Goal: Find specific page/section: Find specific page/section

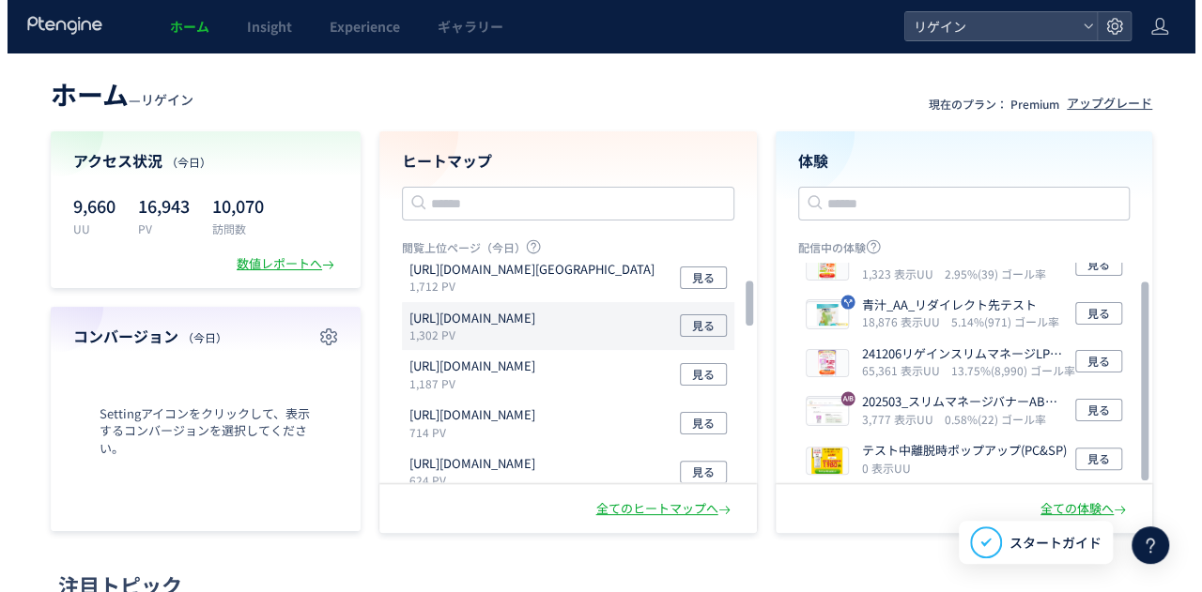
scroll to position [94, 0]
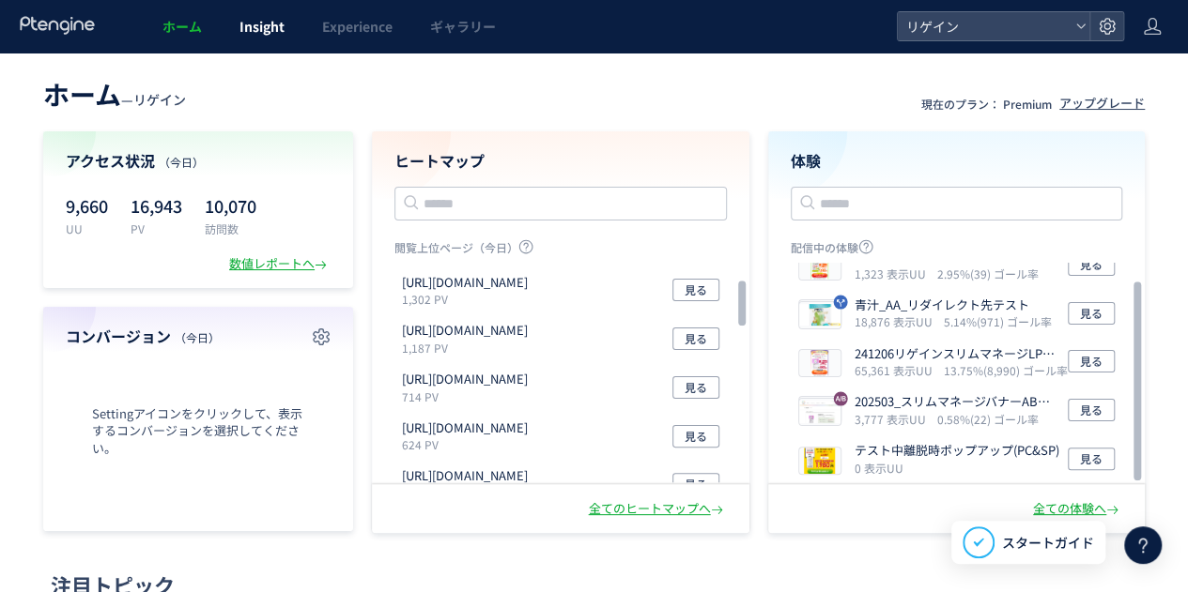
click at [252, 22] on span "Insight" at bounding box center [261, 26] width 45 height 19
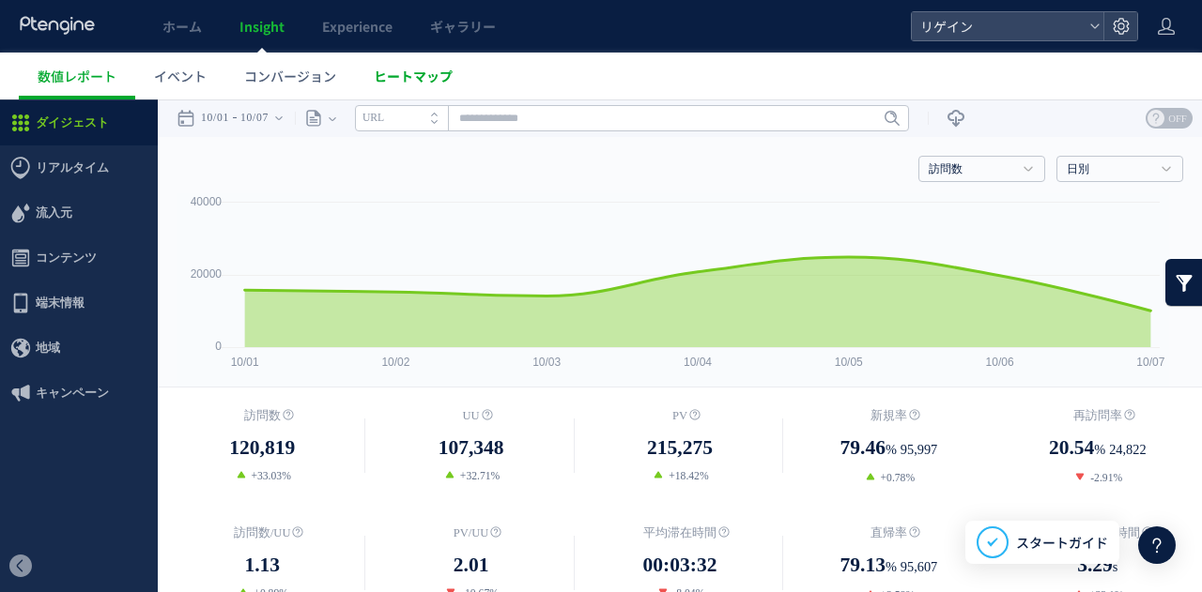
click at [430, 80] on span "ヒートマップ" at bounding box center [413, 76] width 79 height 19
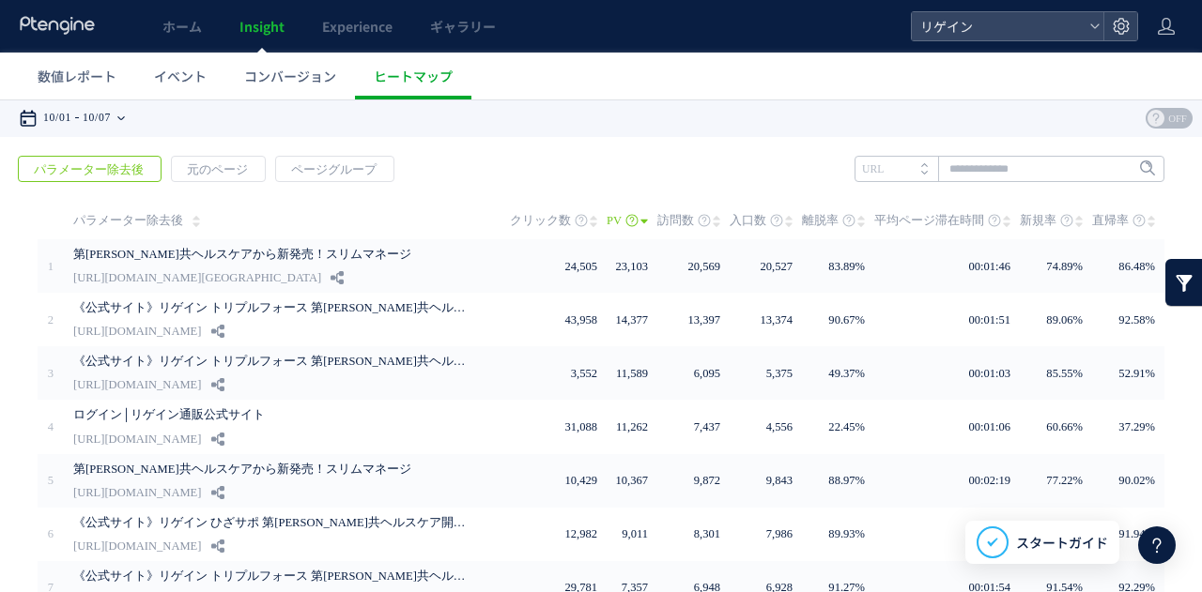
click at [88, 125] on div "10/01 10/07" at bounding box center [78, 119] width 118 height 38
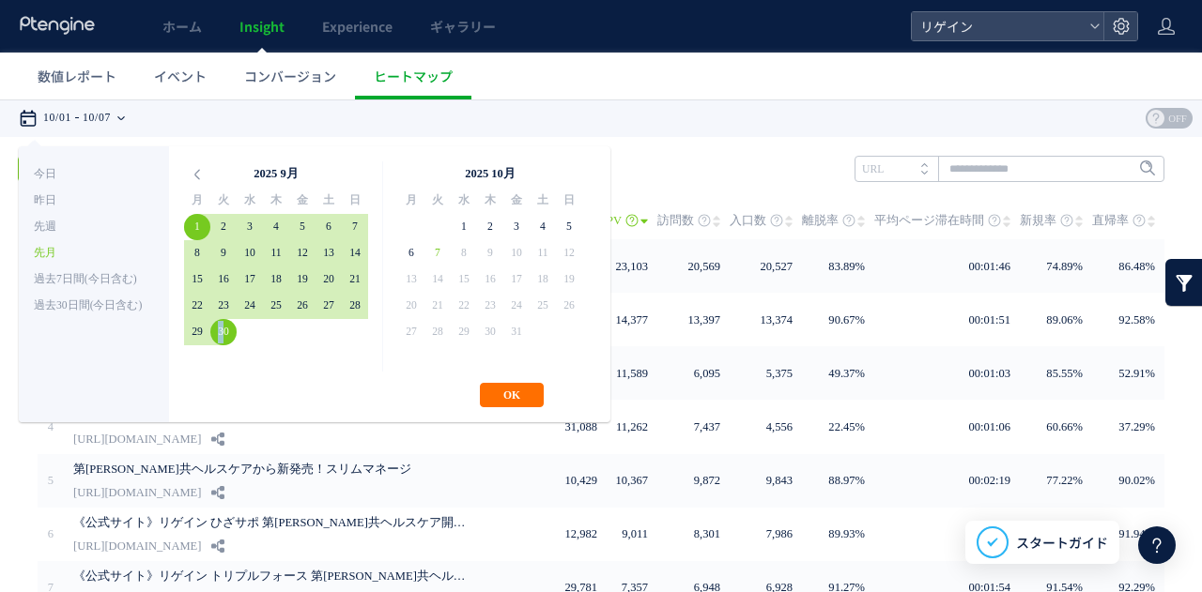
drag, startPoint x: 219, startPoint y: 328, endPoint x: 290, endPoint y: 360, distance: 78.2
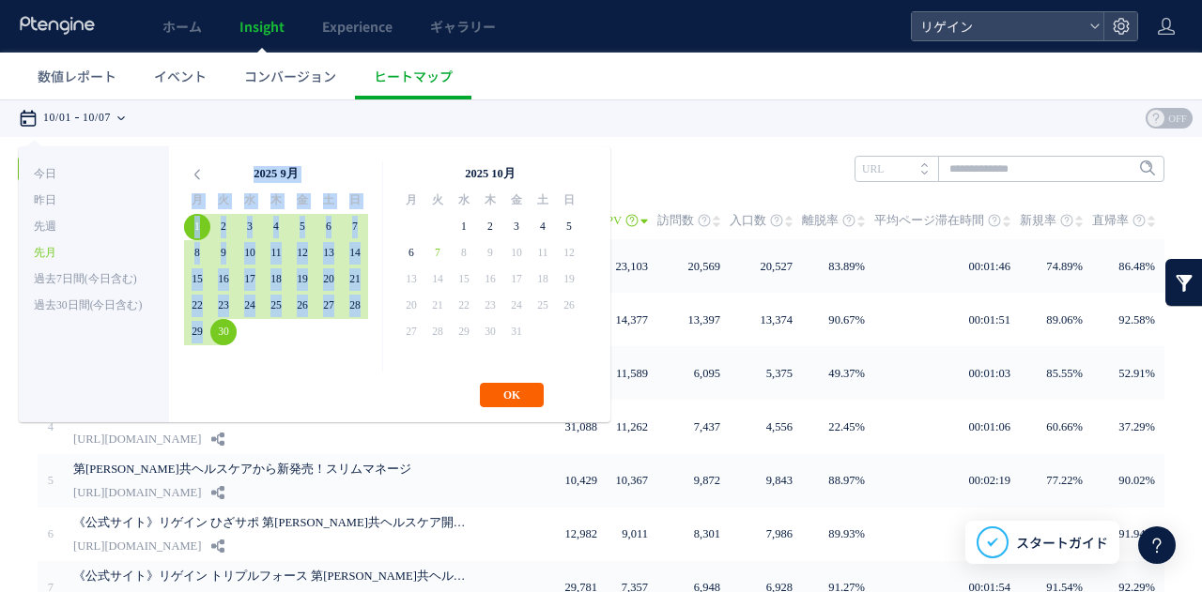
click at [515, 405] on button "OK" at bounding box center [512, 395] width 64 height 24
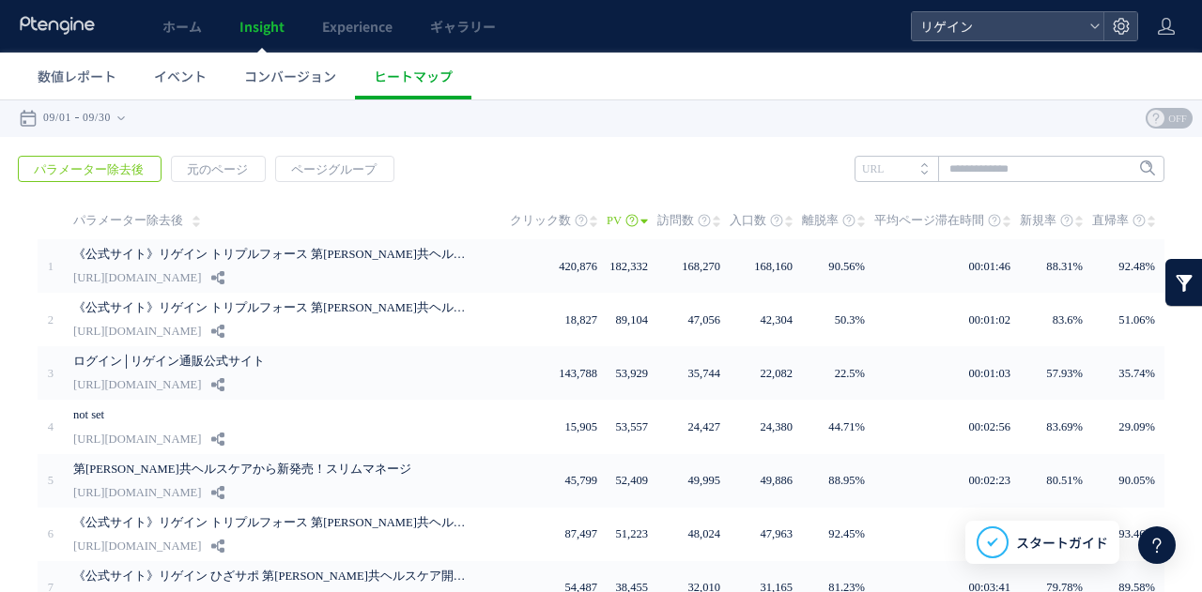
click at [1020, 221] on span "新規率" at bounding box center [1038, 221] width 37 height 38
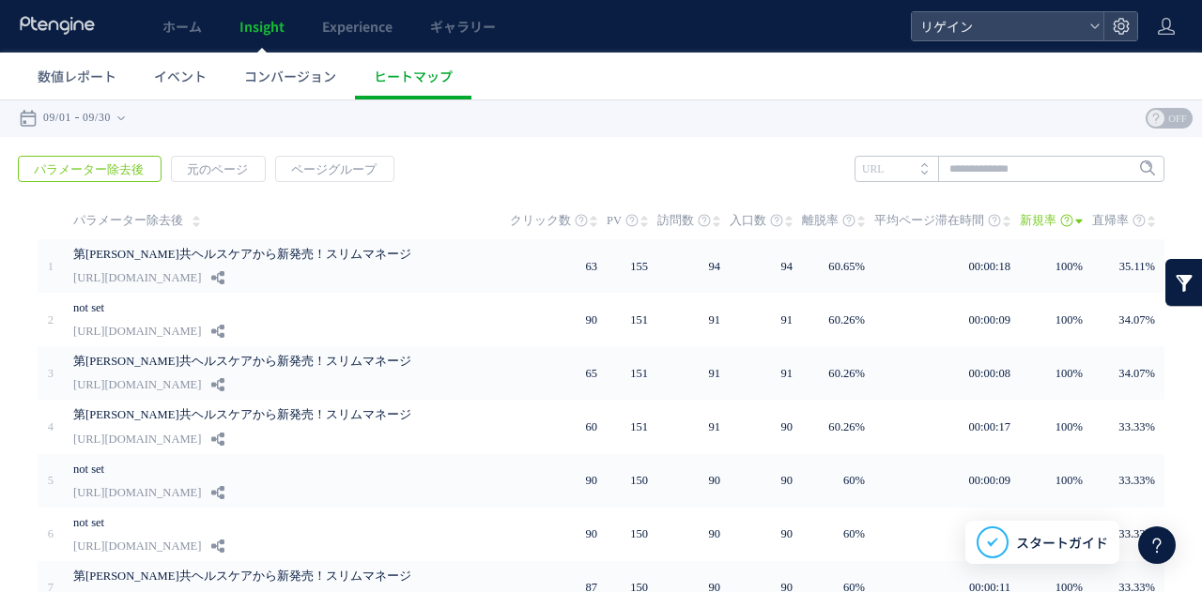
click at [611, 210] on span "PV" at bounding box center [614, 221] width 15 height 38
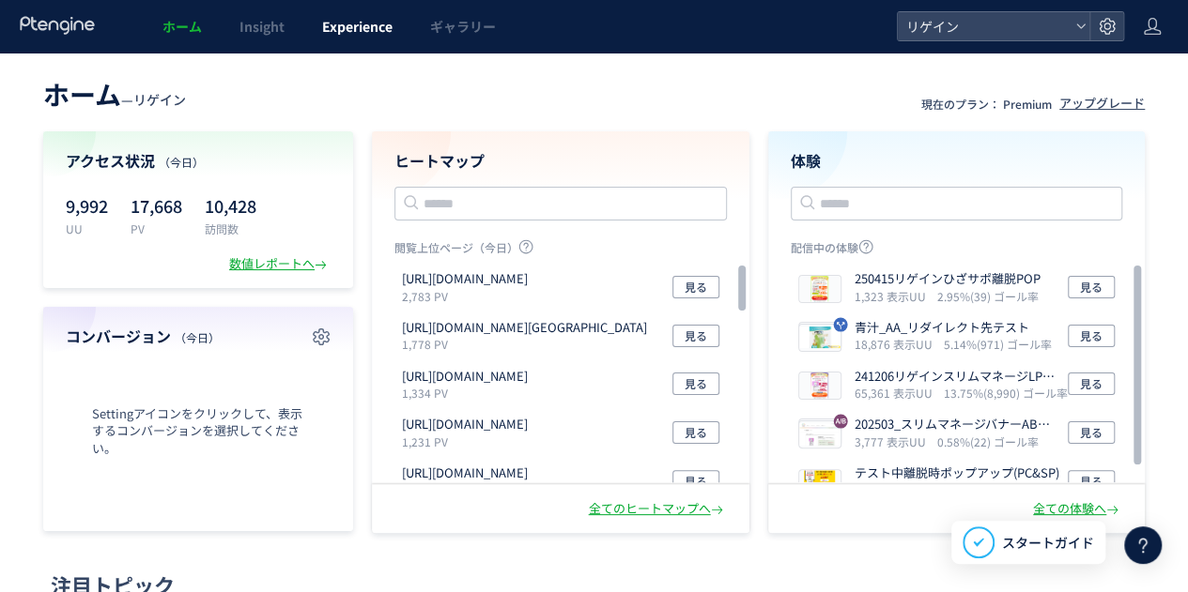
click at [336, 21] on span "Experience" at bounding box center [357, 26] width 70 height 19
